Goal: Task Accomplishment & Management: Complete application form

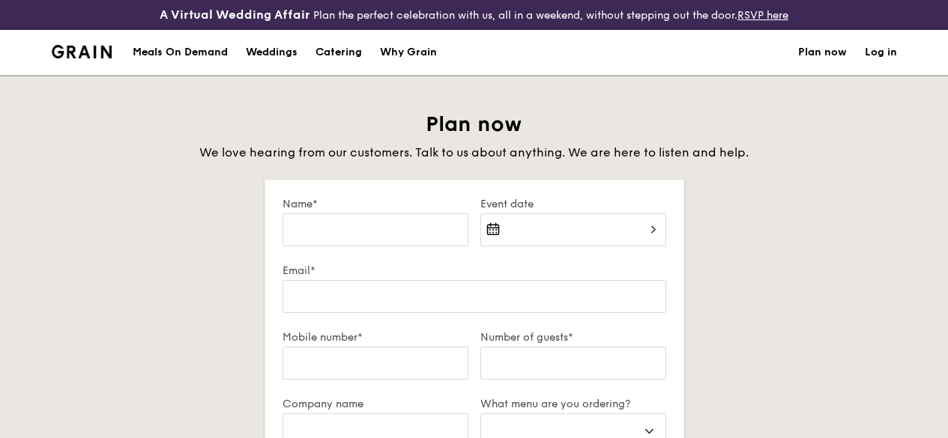
select select
click at [409, 238] on input "Name*" at bounding box center [375, 230] width 186 height 33
type input "n"
select select
type input "n"
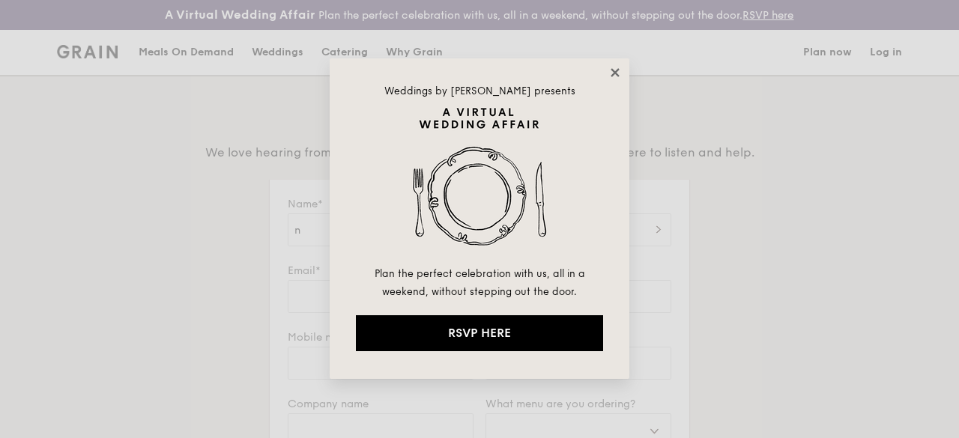
click at [613, 74] on icon at bounding box center [615, 72] width 8 height 8
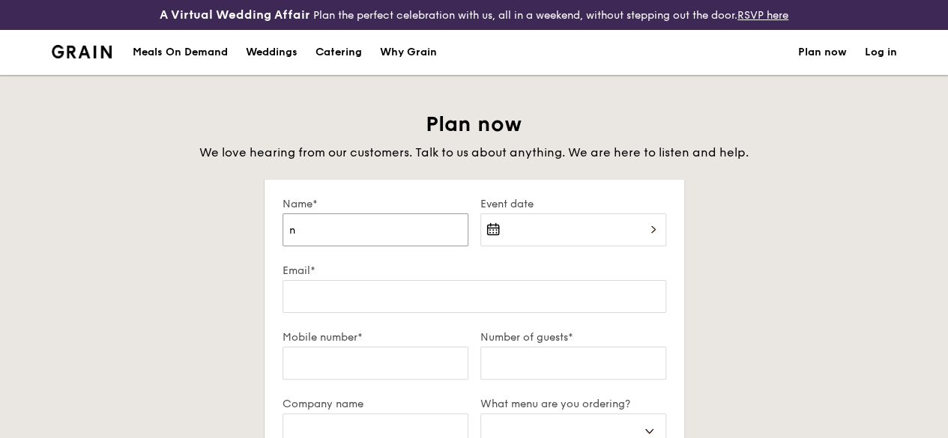
select select
type input "N"
select select
type input "Ne"
select select
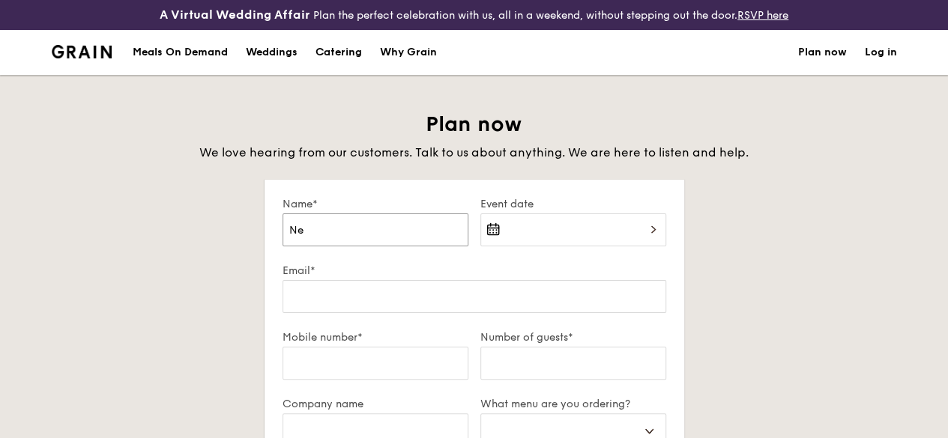
type input "Ney"
select select
type input "Neyh"
select select
type input "Neyha"
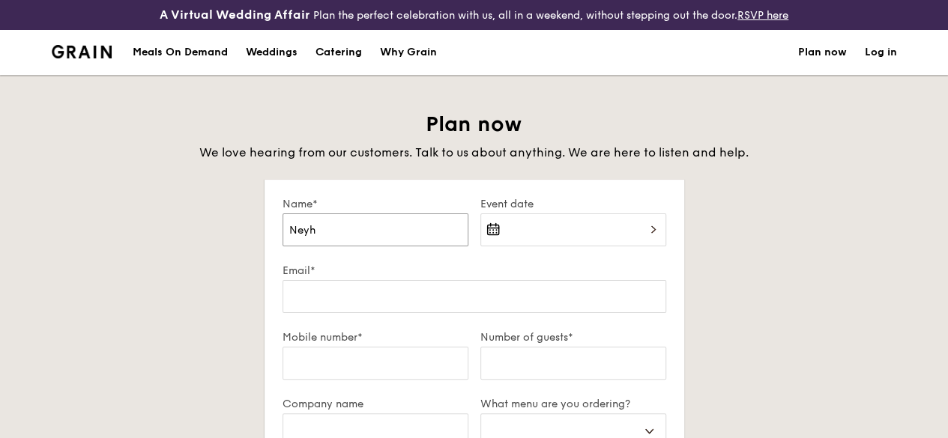
select select
type input "Neyha"
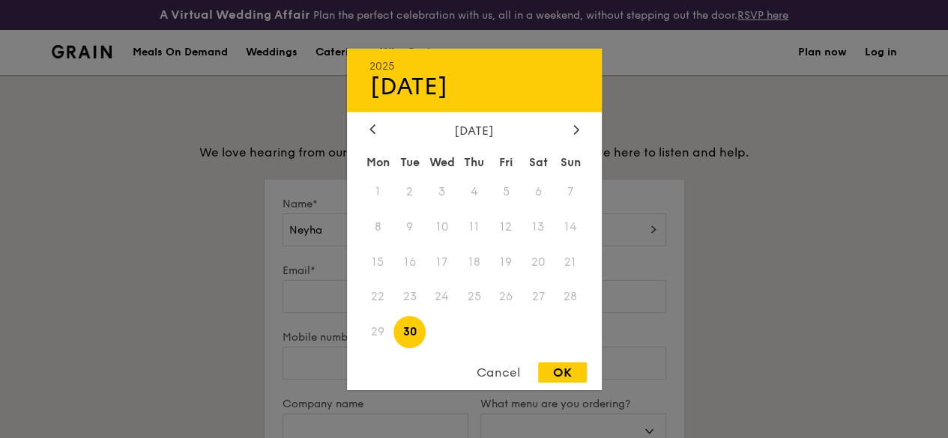
click at [538, 253] on div "2025 Sep [DATE] Tue Wed Thu Fri Sat Sun 1 2 3 4 5 6 7 8 9 10 11 12 13 14 15 16 …" at bounding box center [573, 239] width 186 height 51
click at [575, 125] on icon at bounding box center [575, 129] width 4 height 9
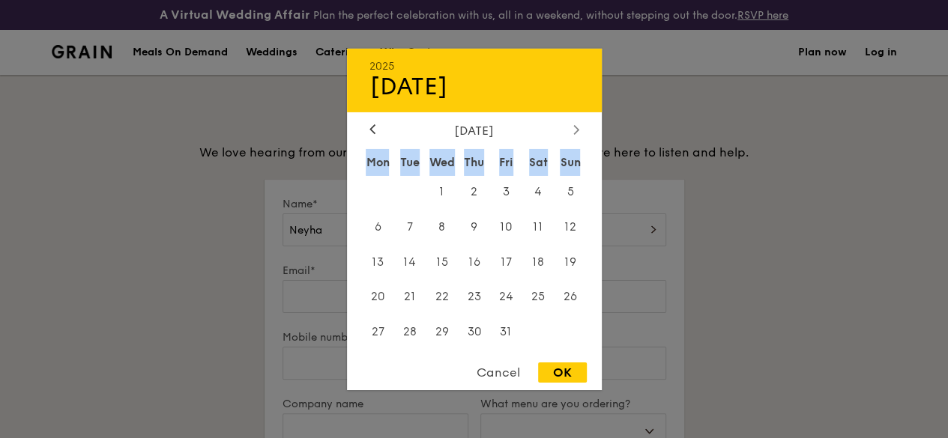
click at [575, 125] on icon at bounding box center [575, 129] width 4 height 9
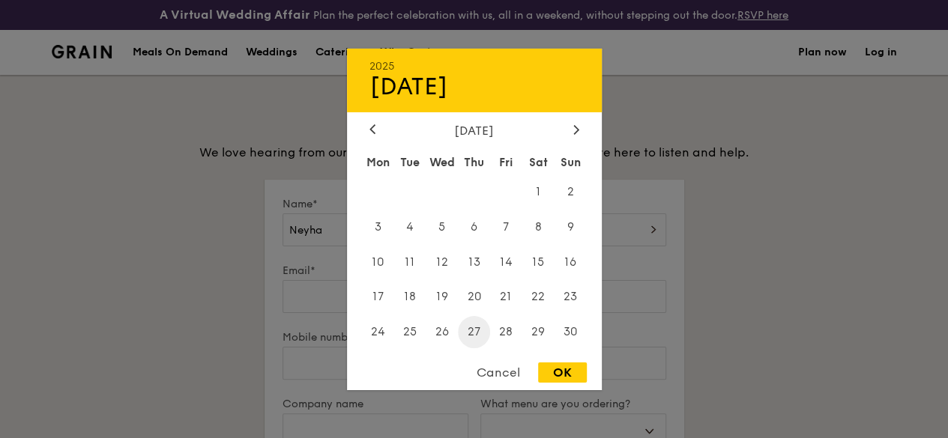
click at [480, 334] on span "27" at bounding box center [474, 332] width 32 height 32
click at [558, 371] on div "OK" at bounding box center [562, 373] width 49 height 20
type input "[DATE]"
select select
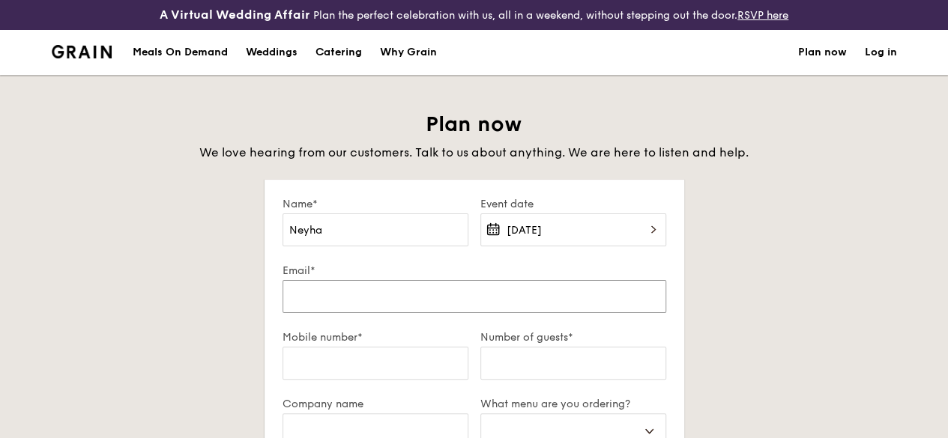
click at [388, 313] on input "Email*" at bounding box center [474, 296] width 384 height 33
type input "n"
select select
type input "ne"
select select
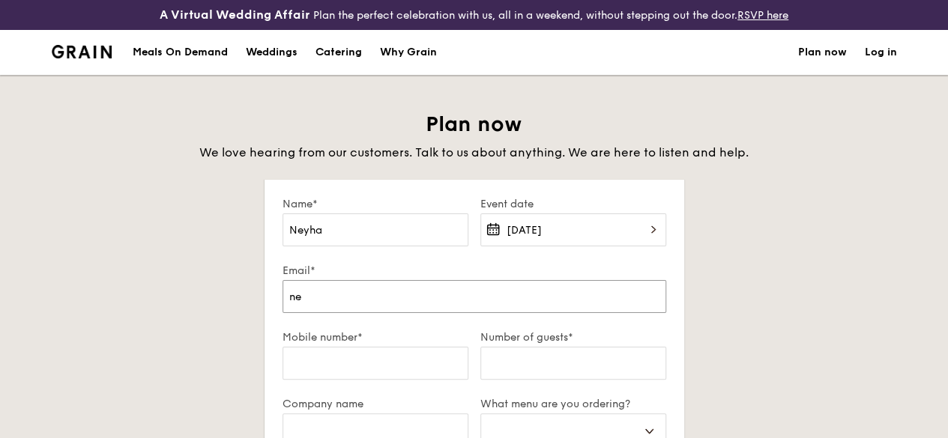
type input "ney"
select select
type input "neyh"
select select
type input "neyha"
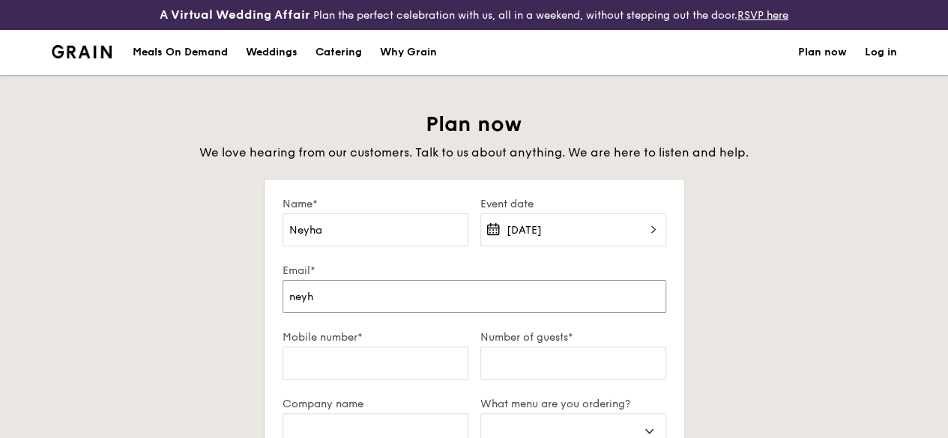
select select
type input "neyha."
select select
type input "neyha.s"
select select
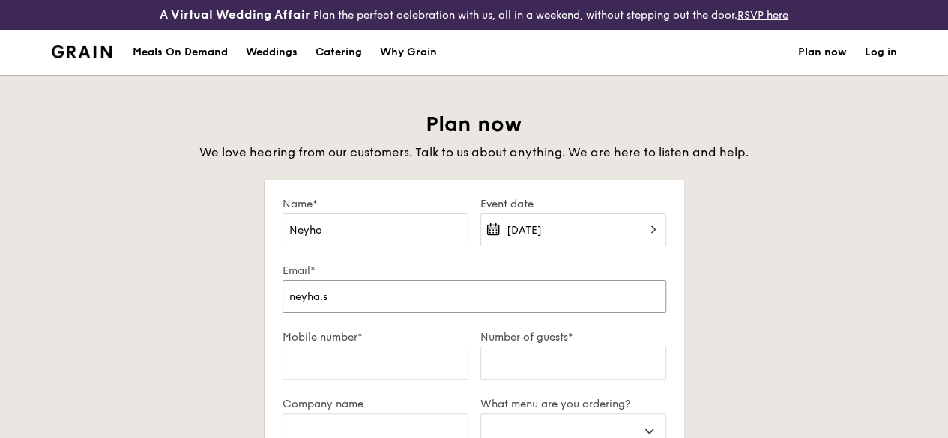
type input "[DOMAIN_NAME]"
select select
type input "neyha.sce"
select select
type input "neyha.scen"
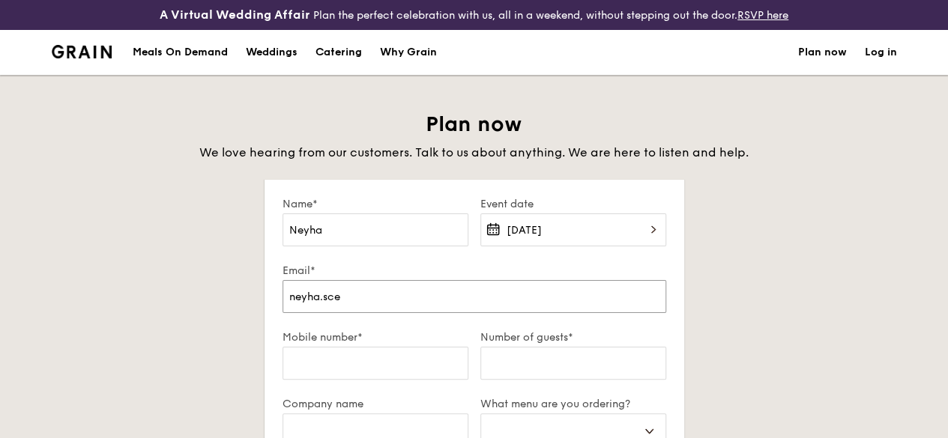
select select
type input "neyha.scent"
select select
type input "neyha.scento"
select select
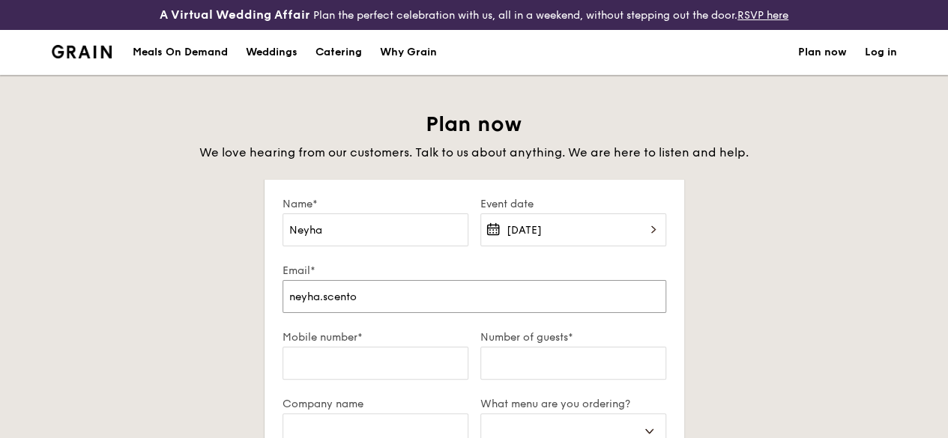
type input "neyha.scentop"
select select
type input "neyha.scentopi"
select select
type input "neyha.scentopia"
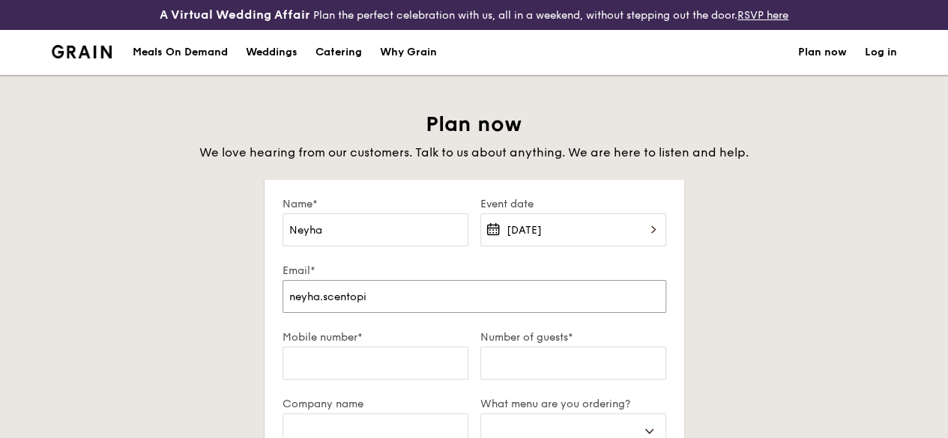
select select
type input "neyha.scentopia@"
select select
type input "neyha.scentopia@g"
select select
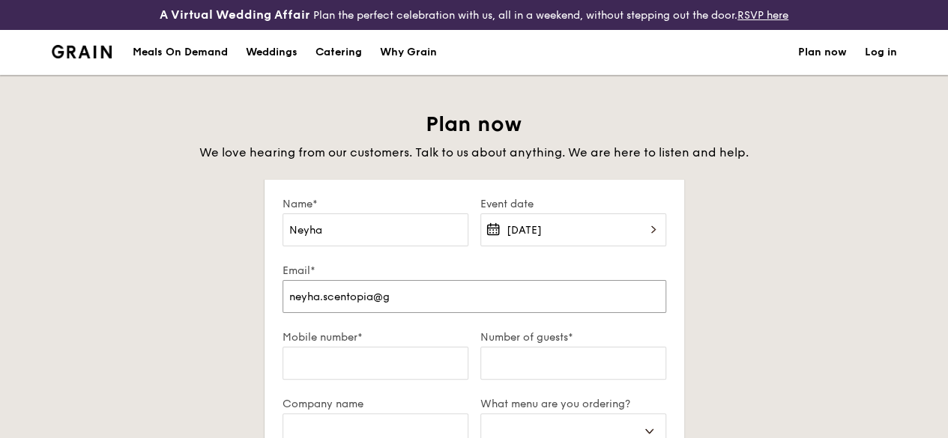
type input "neyha.scentopia@gm"
select select
type input "neyha.scentopia@gma"
select select
type input "neyha.scentopia@gmai"
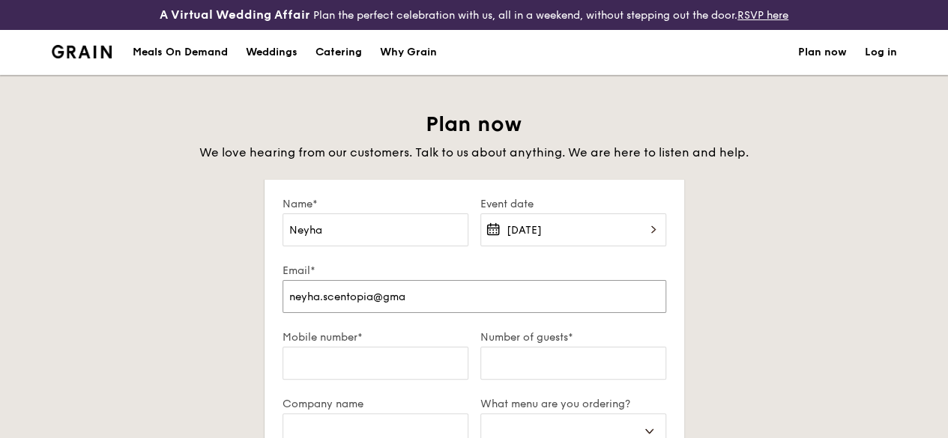
select select
type input "[EMAIL_ADDRESS]"
select select
type input "[EMAIL_ADDRESS]."
select select
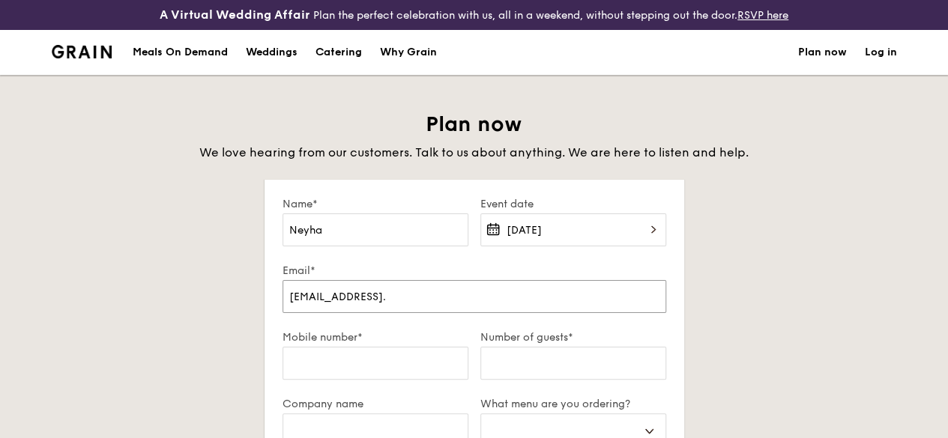
type input "neyha.scentopia@gmail.c"
select select
type input "[EMAIL_ADDRESS][DOMAIN_NAME]"
select select
type input "[EMAIL_ADDRESS][DOMAIN_NAME]"
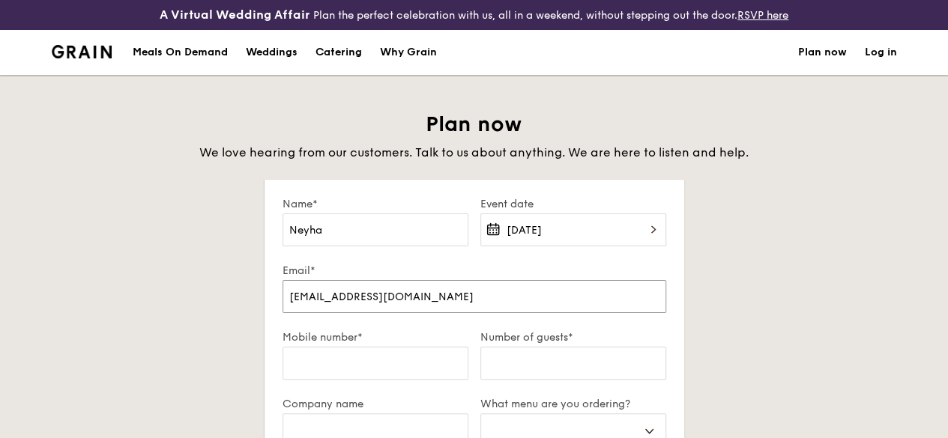
select select
type input "[EMAIL_ADDRESS][DOMAIN_NAME]"
click at [393, 377] on input "Mobile number*" at bounding box center [375, 363] width 186 height 33
type input "8"
select select
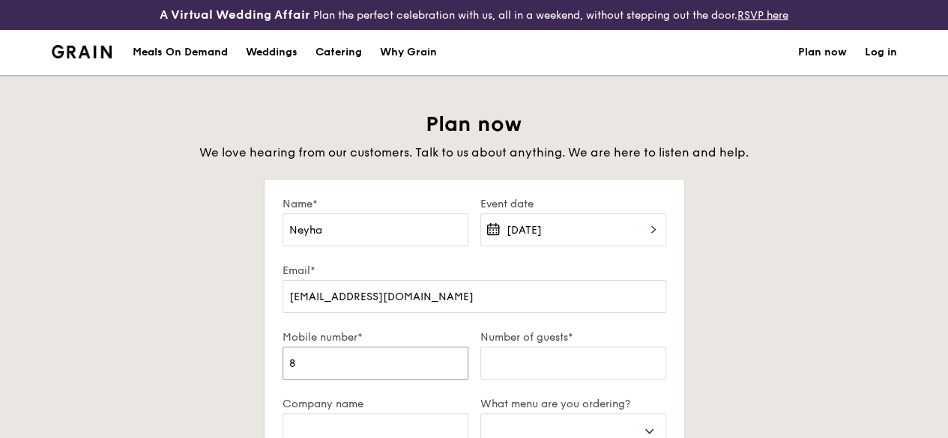
type input "89"
select select
type input "892"
select select
type input "8926"
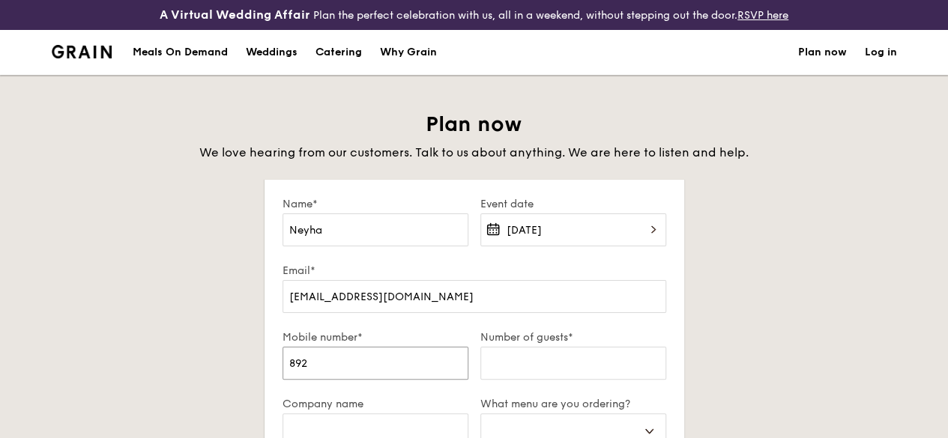
select select
type input "89265"
select select
type input "892653"
select select
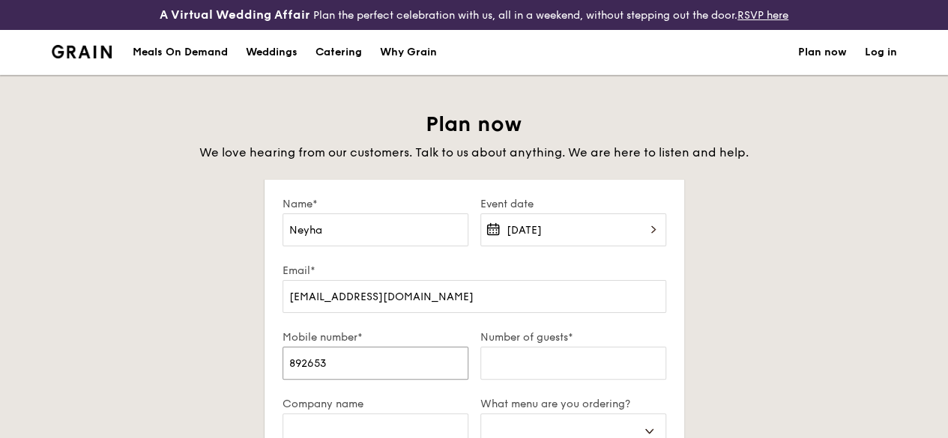
type input "8926538"
select select
type input "89265381"
select select
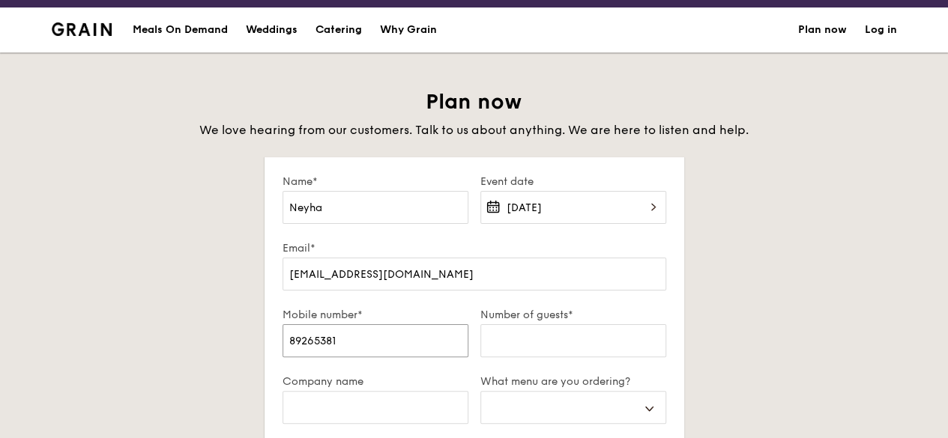
scroll to position [33, 0]
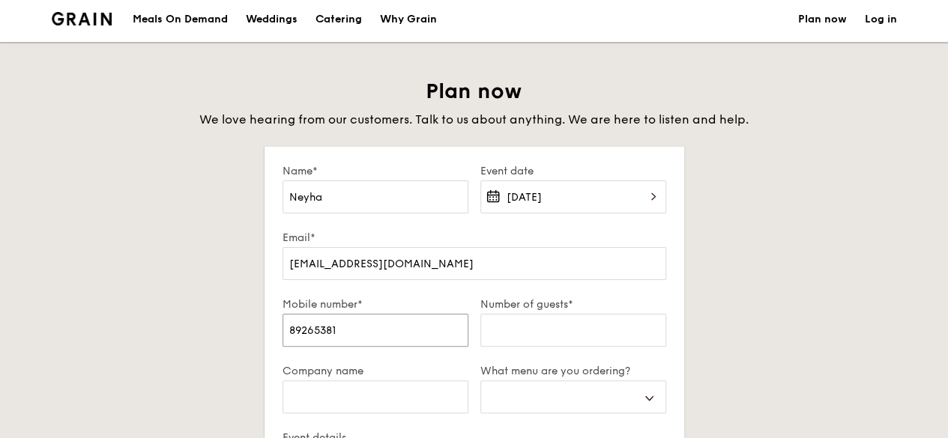
type input "89265381"
click at [559, 347] on input "Number of guests*" at bounding box center [573, 330] width 186 height 33
type input "2"
select select
type input "20"
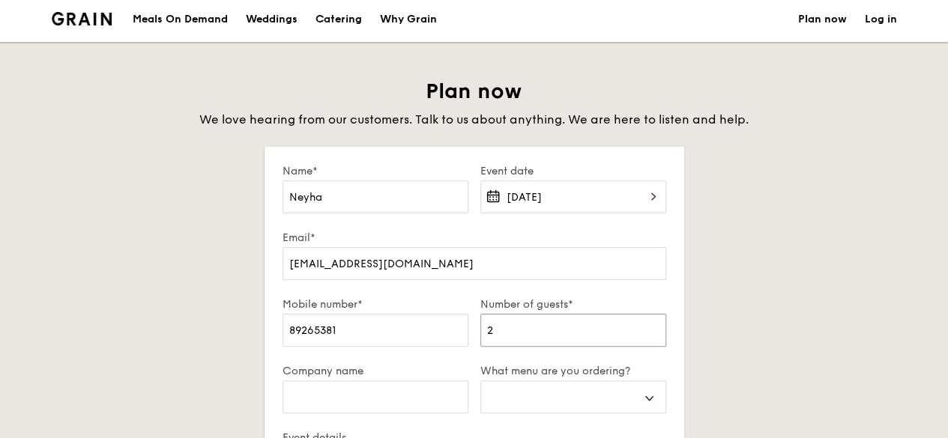
select select
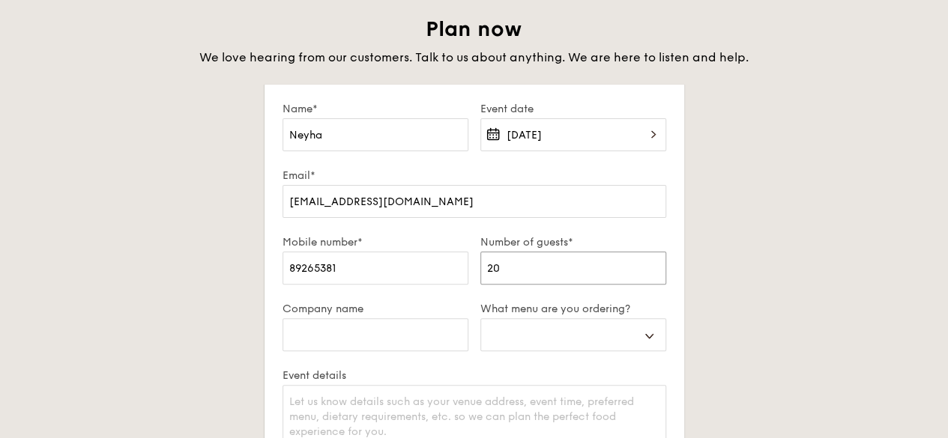
scroll to position [97, 0]
type input "20"
click at [426, 342] on input "Company name" at bounding box center [375, 333] width 186 height 33
type input "S"
select select
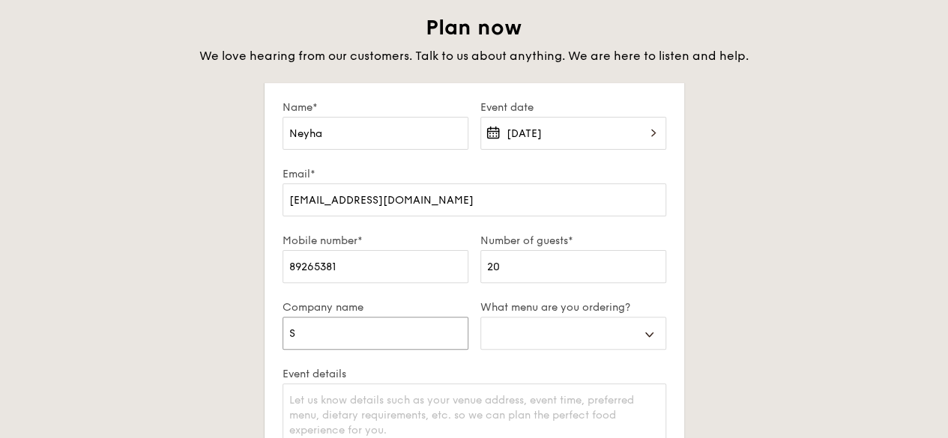
type input "Se"
select select
type input "S"
select select
type input "Sc"
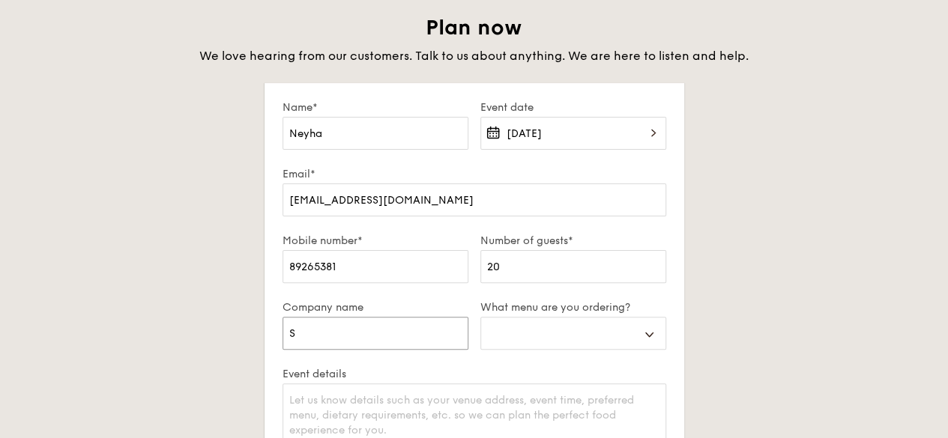
select select
type input "Sce"
select select
type input "Scen"
select select
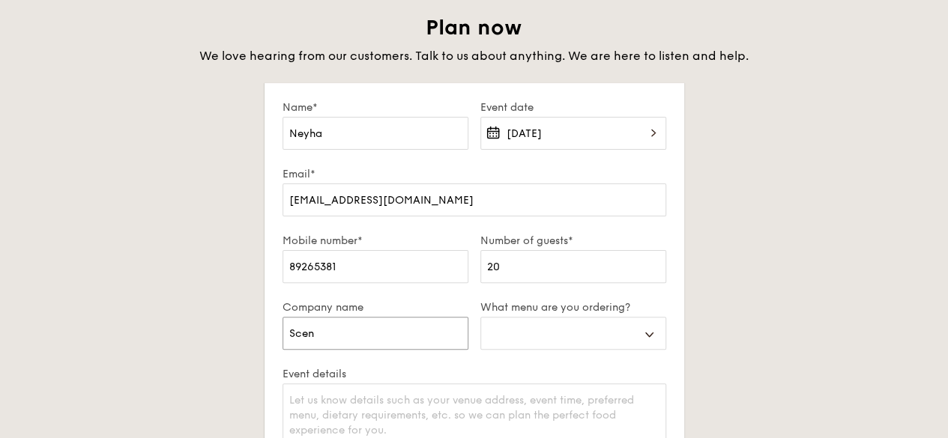
type input "Scent"
select select
type input "Scento"
select select
type input "Scentop"
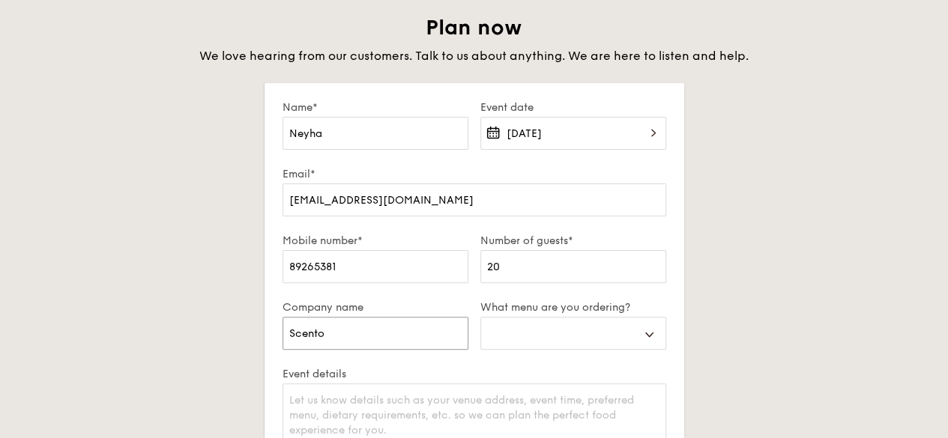
select select
type input "Scentopi"
select select
type input "Scentopia"
select select
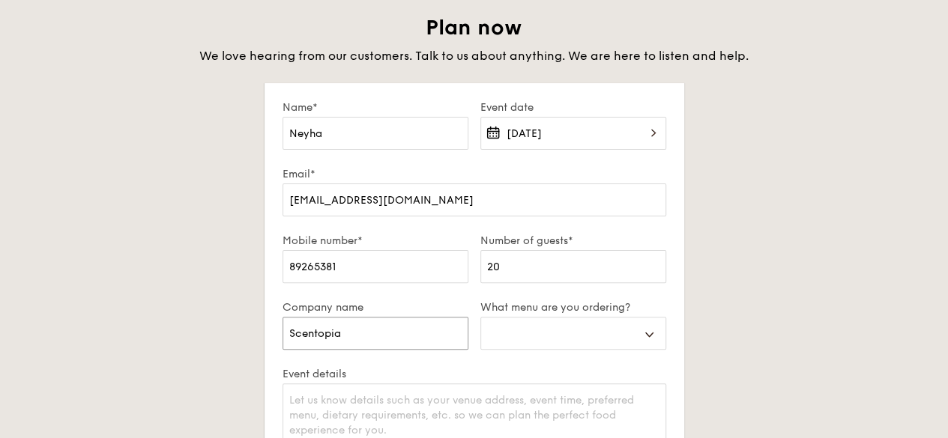
type input "Scentopi"
select select
type input "Scentop"
select select
type input "Scento"
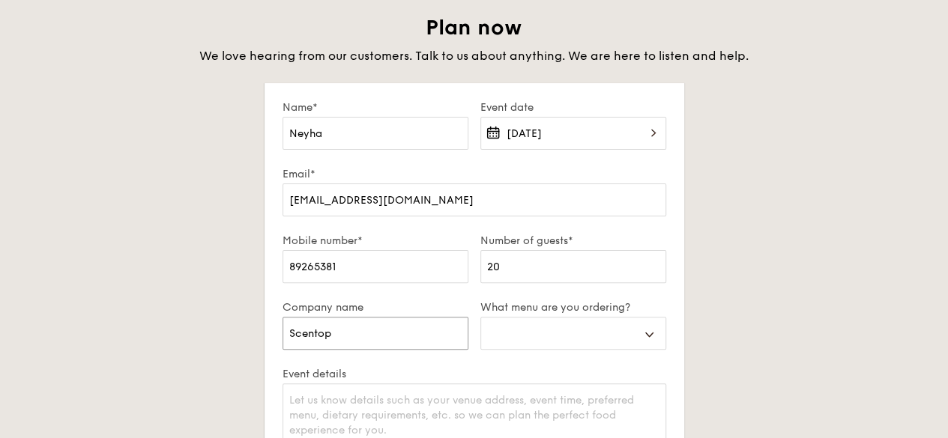
select select
type input "Scent"
select select
type input "Scen"
select select
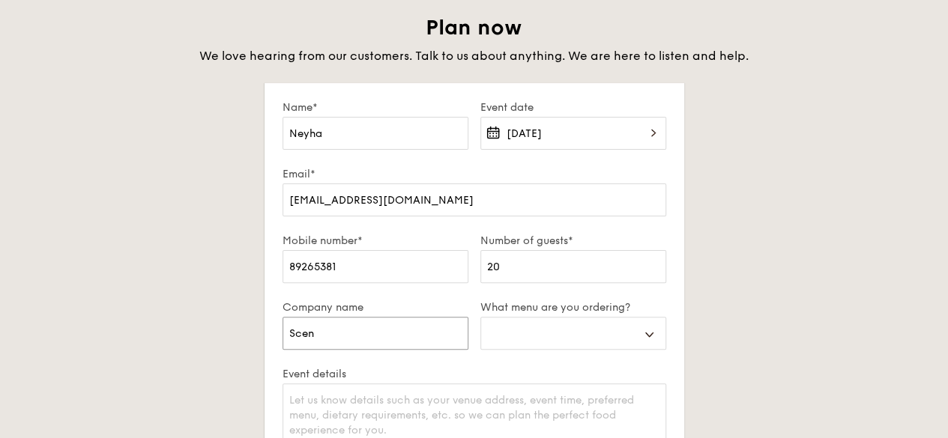
type input "Sce"
select select
type input "Sc"
select select
type input "S"
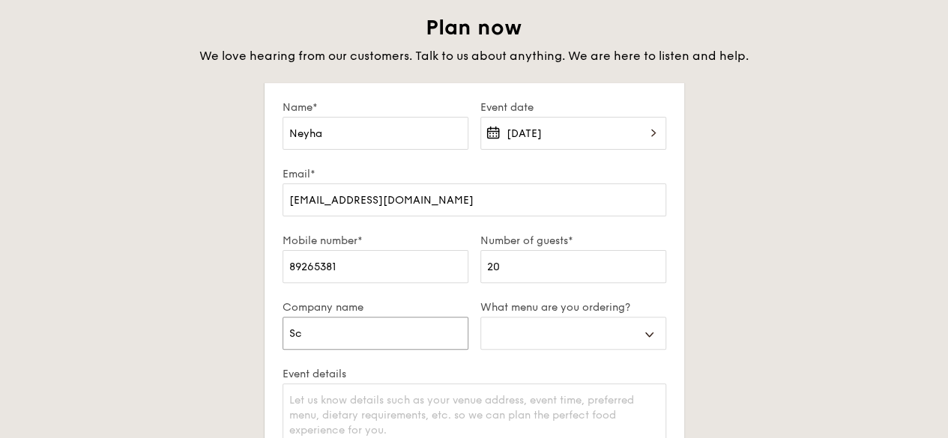
select select
type input "P"
select select
type input "Pr"
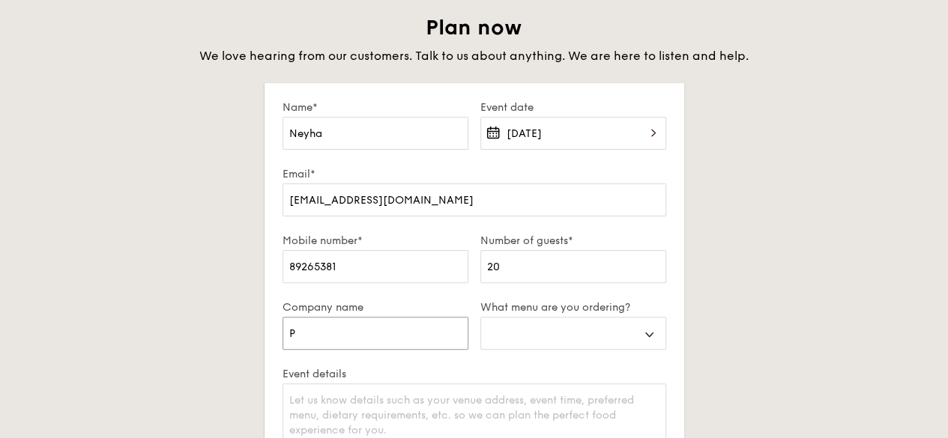
select select
type input "Pri"
select select
type input "Priv"
select select
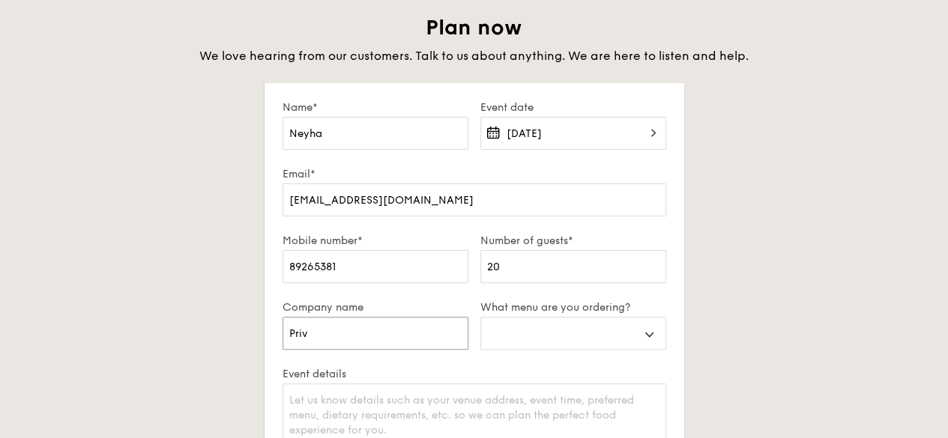
type input "[PERSON_NAME]"
select select
type input "Privat"
select select
type input "Private"
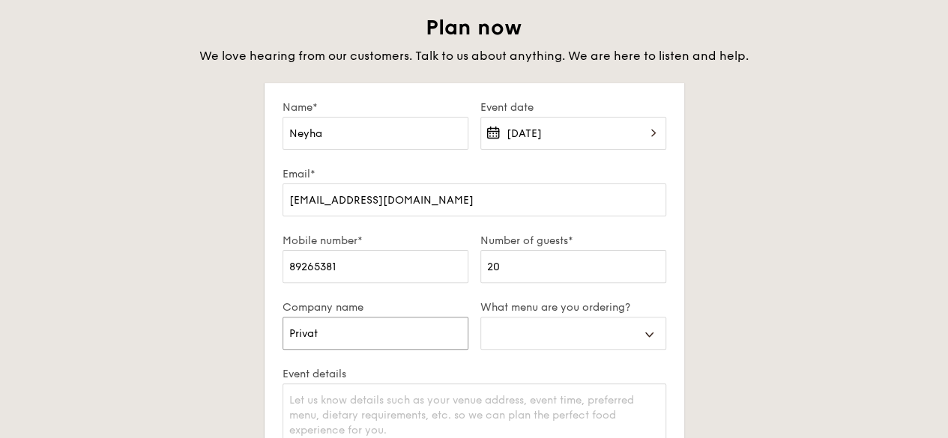
select select
type input "Private"
select select
type input "Private e"
select select
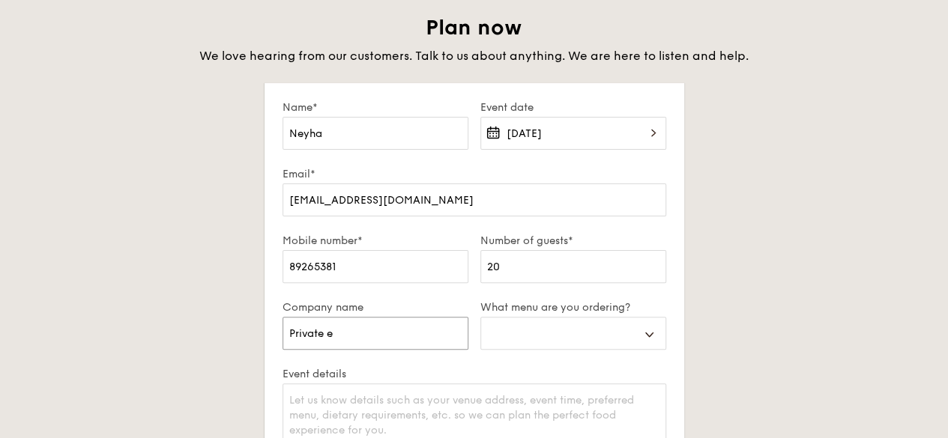
type input "Private ev"
select select
type input "Private eve"
select select
type input "Private even"
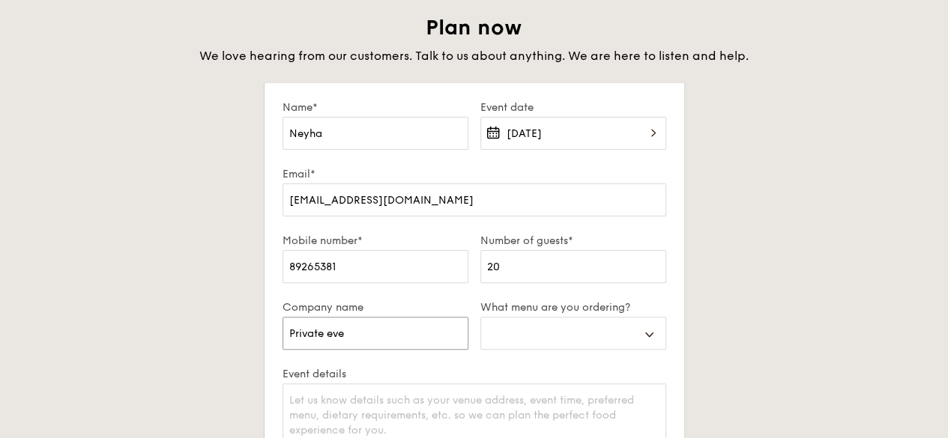
select select
type input "Private event"
select select
type input "Private event"
click at [529, 348] on select "Buffet Mini Buffet High Tea Canapés Meal Boxes Wedding" at bounding box center [573, 333] width 186 height 33
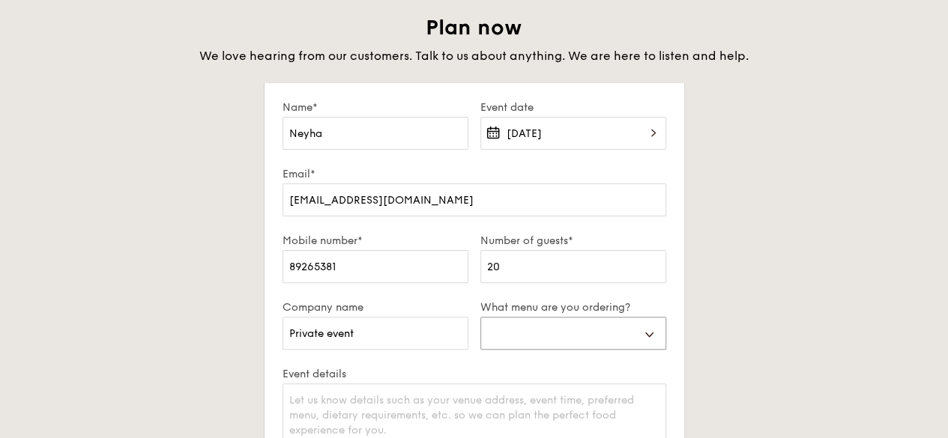
select select "canapes"
click at [480, 328] on select "Buffet Mini Buffet High Tea Canapés Meal Boxes Wedding" at bounding box center [573, 333] width 186 height 33
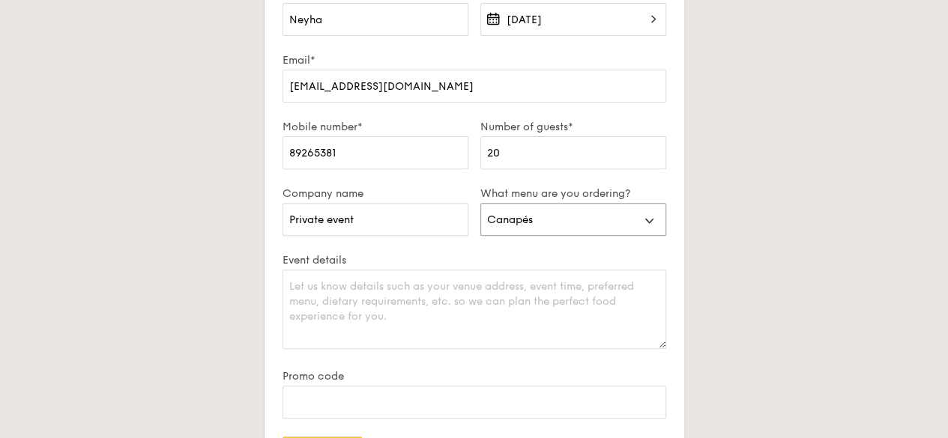
scroll to position [260, 0]
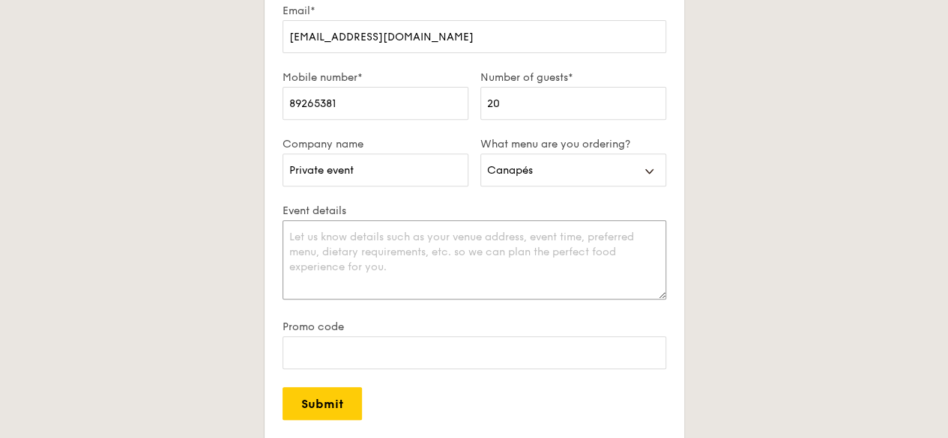
click at [434, 284] on textarea "Event details" at bounding box center [474, 259] width 384 height 79
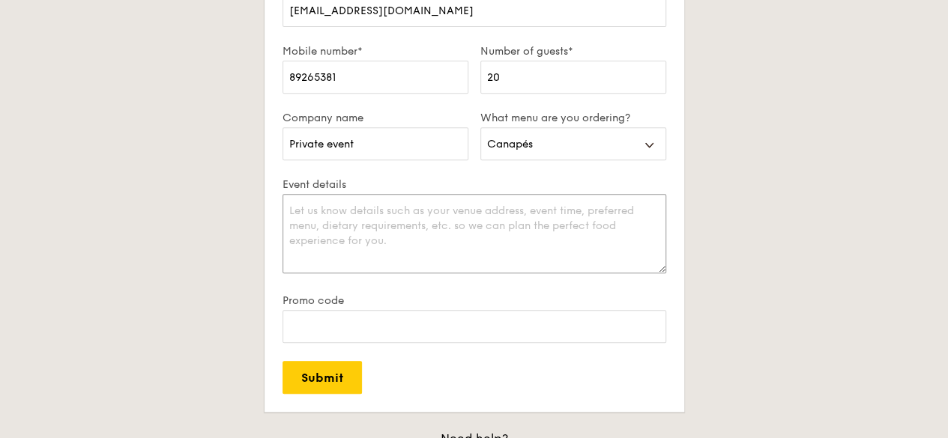
scroll to position [287, 0]
click at [402, 238] on textarea "Event details" at bounding box center [474, 232] width 384 height 79
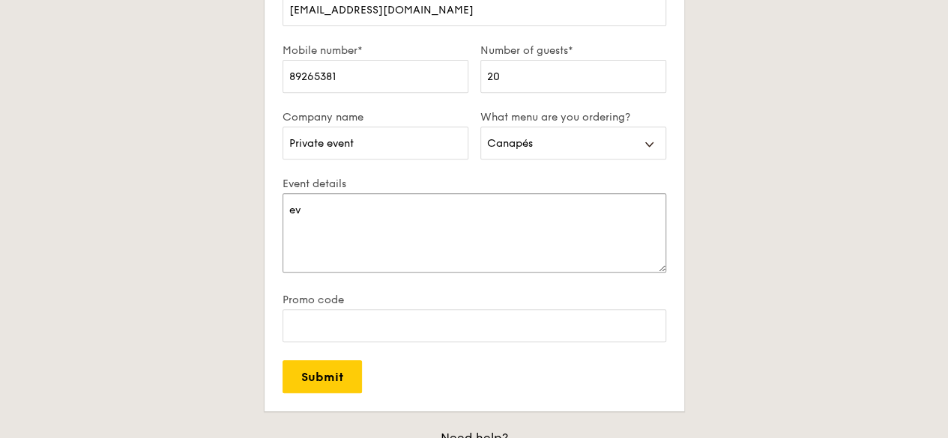
type textarea "e"
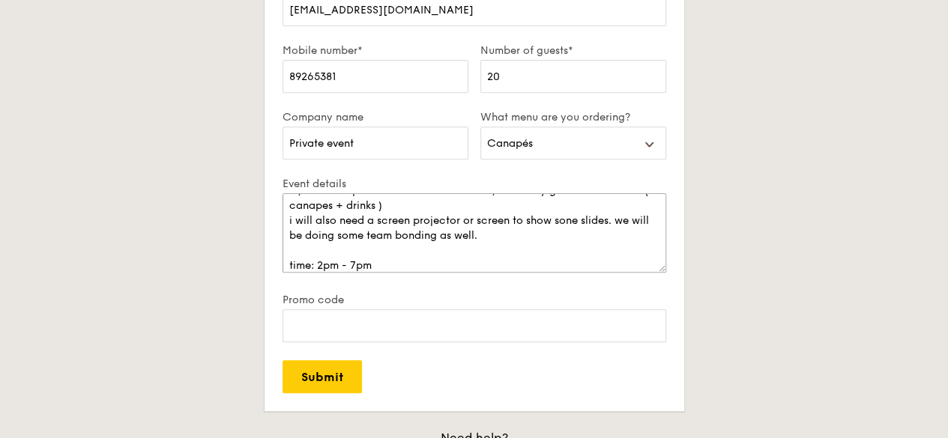
scroll to position [30, 0]
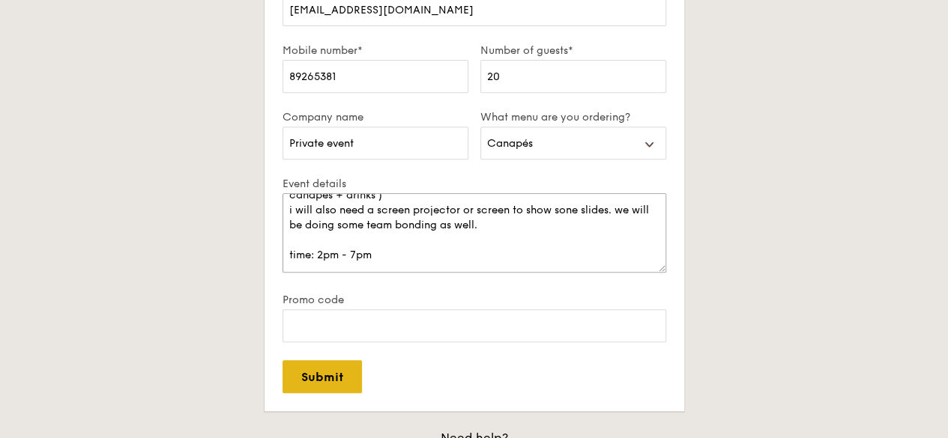
type textarea "hi, i need a space with tables and chairs, where my guest can network ( canapes…"
click at [334, 393] on input "Submit" at bounding box center [321, 376] width 79 height 33
select select
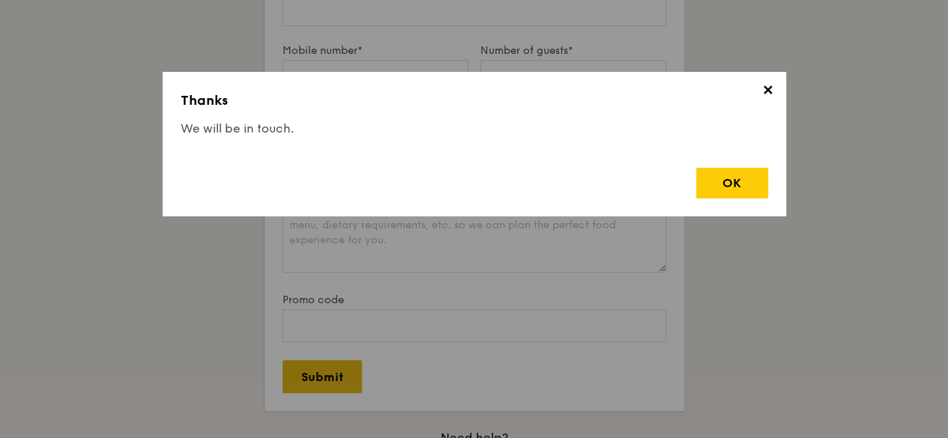
scroll to position [0, 0]
click at [755, 181] on div "OK" at bounding box center [732, 183] width 72 height 31
